Goal: Check status

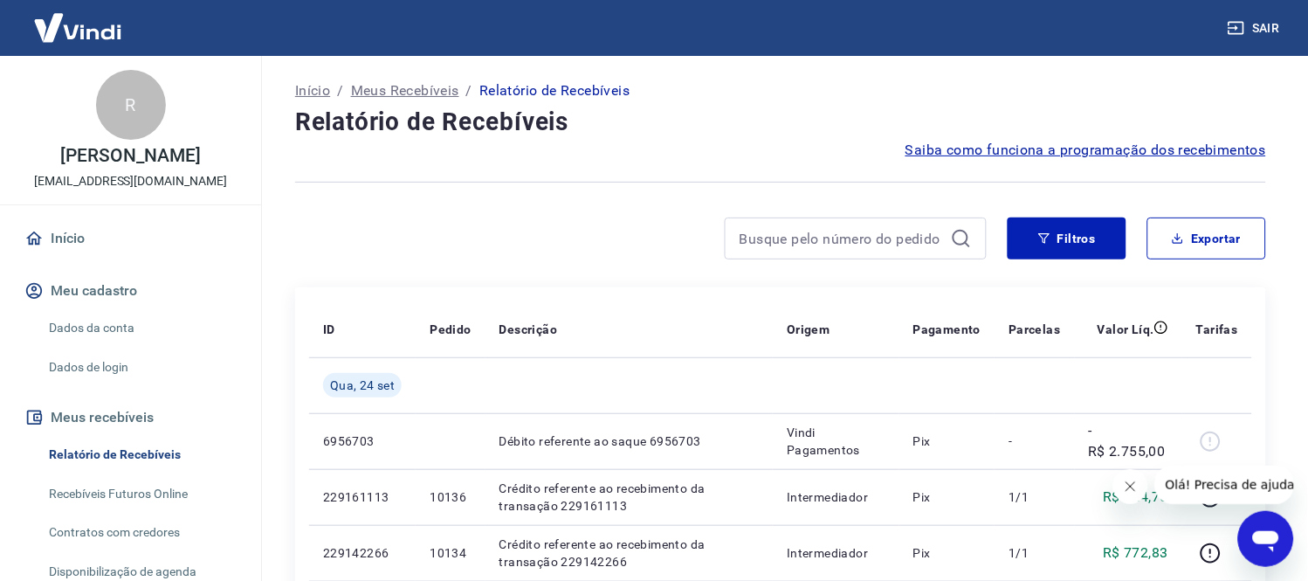
scroll to position [97, 0]
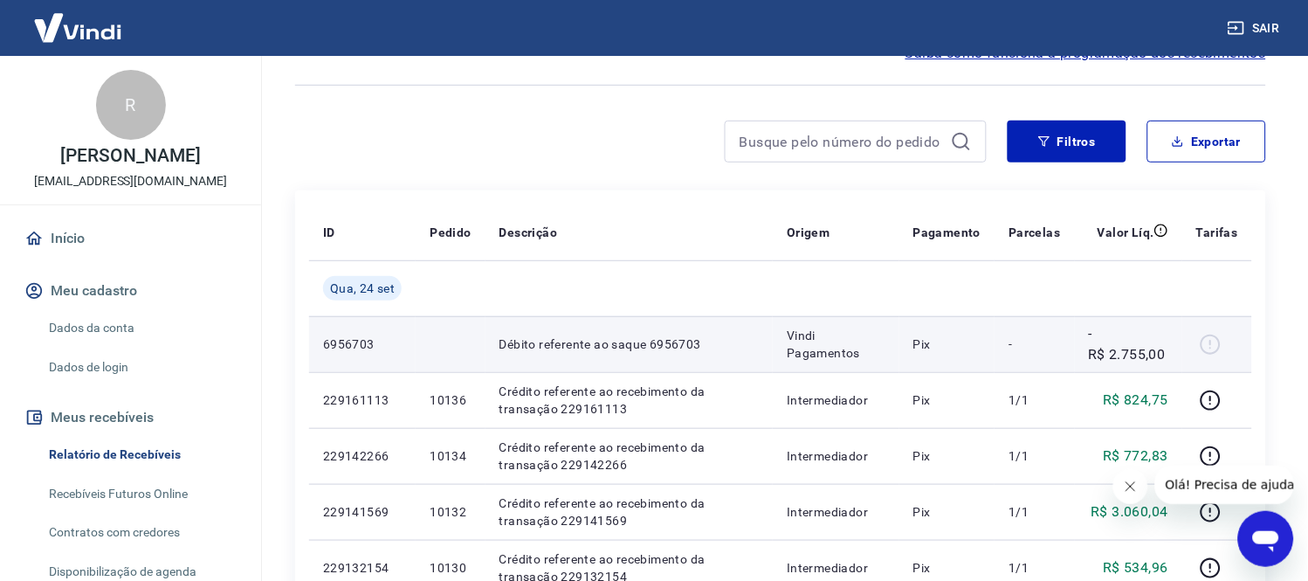
click at [1215, 342] on div at bounding box center [1217, 344] width 42 height 28
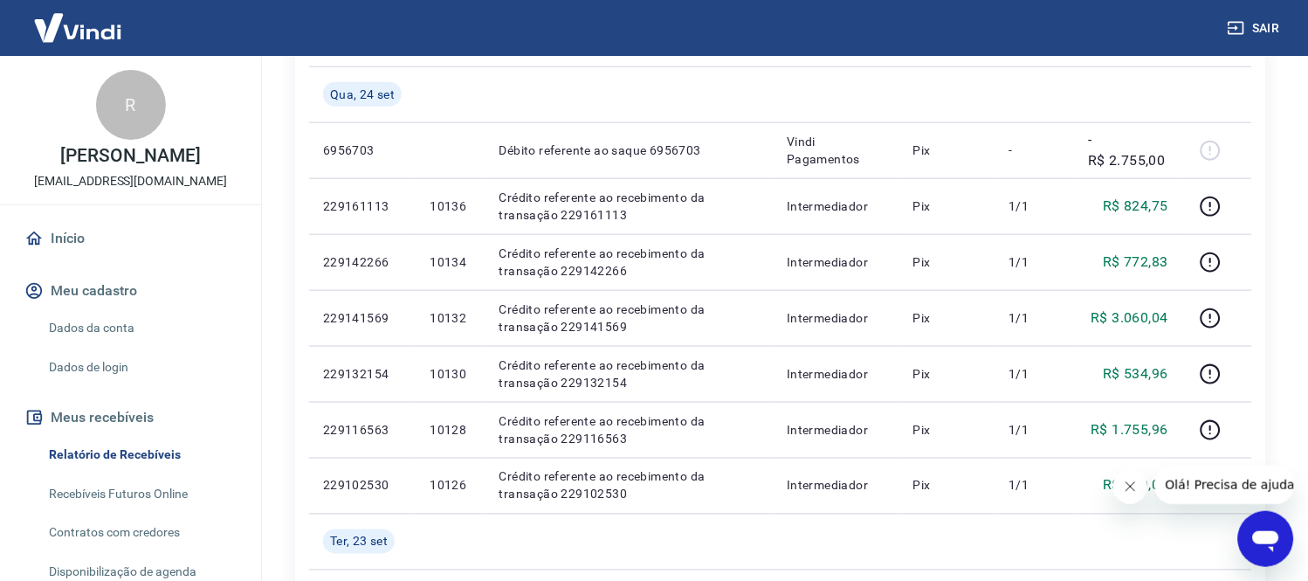
scroll to position [0, 0]
